Goal: Navigation & Orientation: Understand site structure

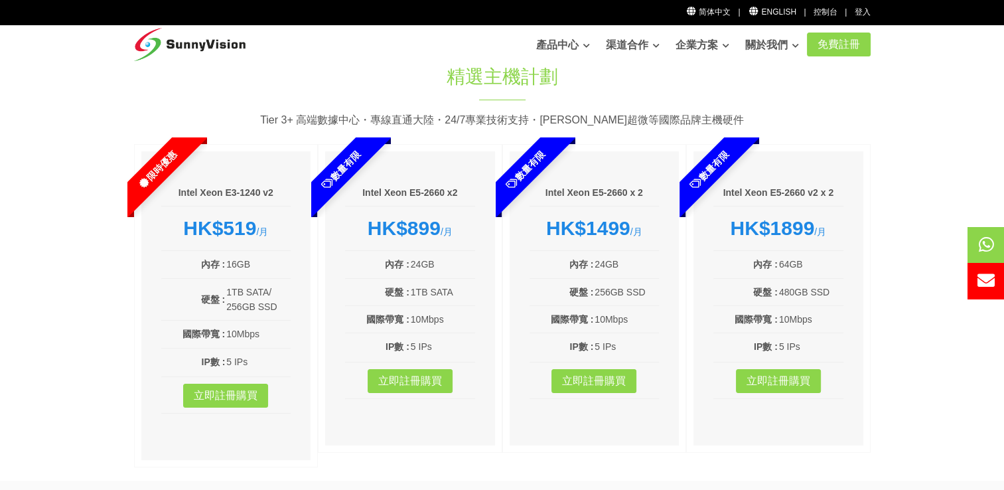
scroll to position [66, 0]
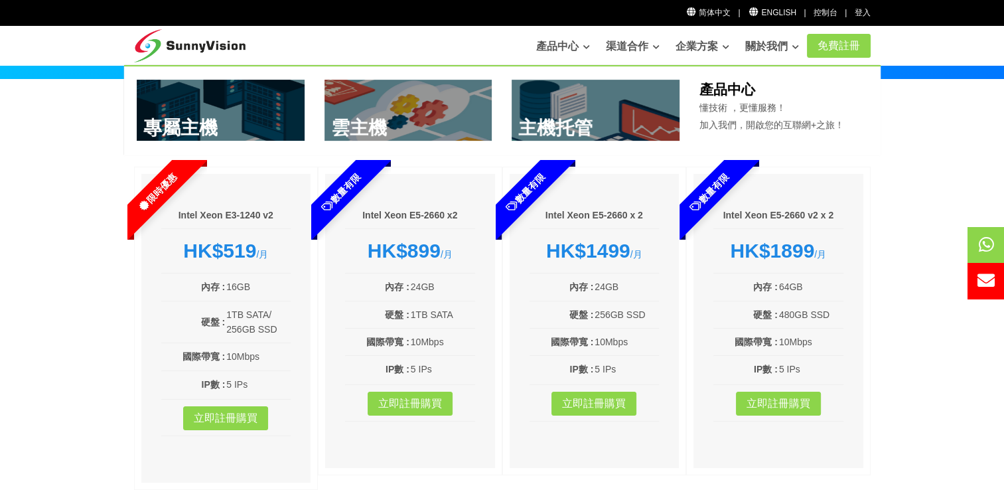
click at [565, 49] on link "產品中心" at bounding box center [563, 46] width 54 height 27
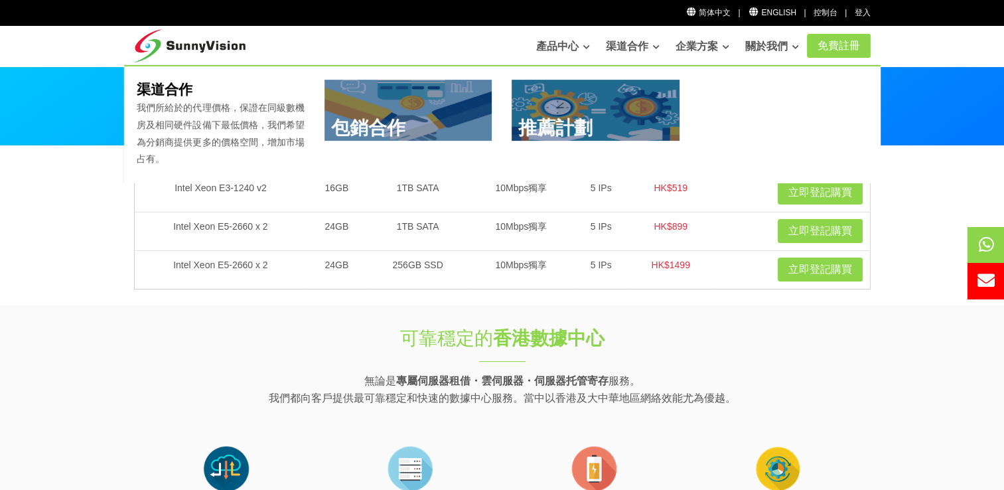
click at [611, 44] on link "渠道合作" at bounding box center [633, 46] width 54 height 27
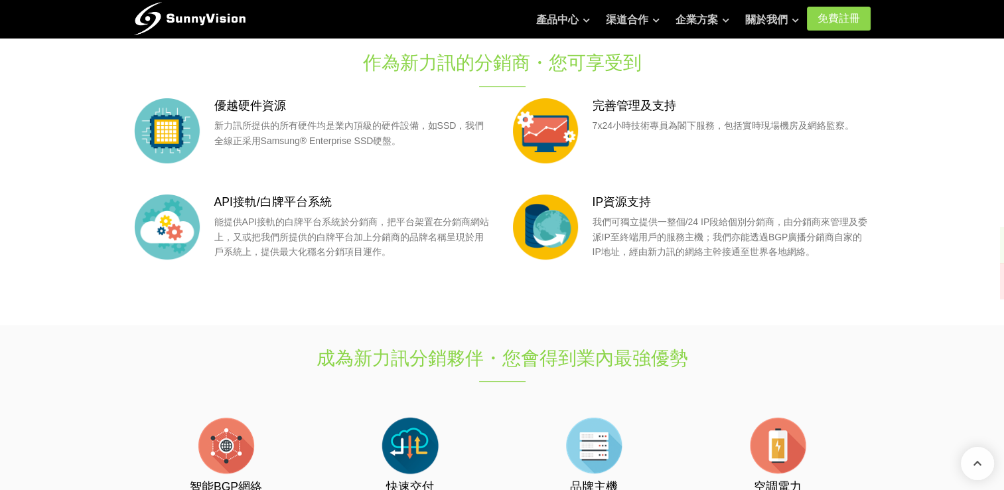
scroll to position [133, 0]
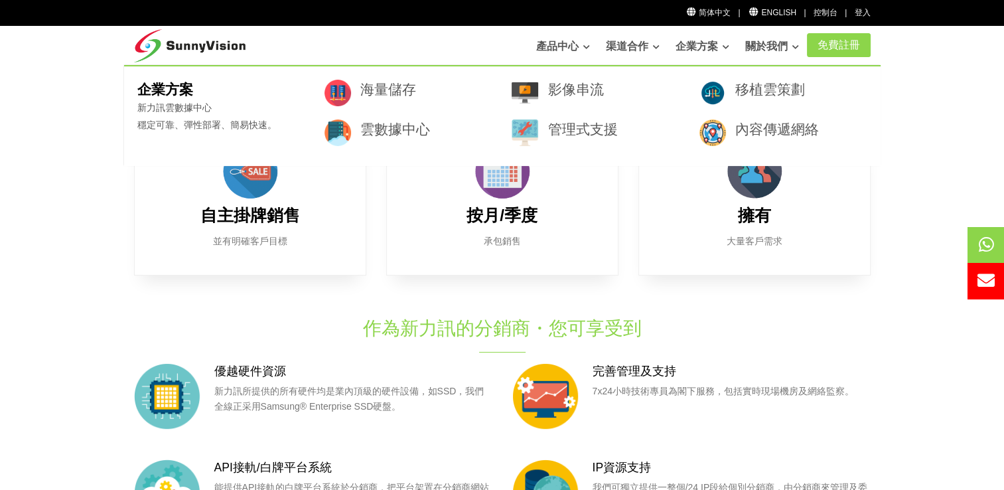
click at [682, 41] on link "企業方案" at bounding box center [702, 46] width 54 height 27
